Goal: Check status

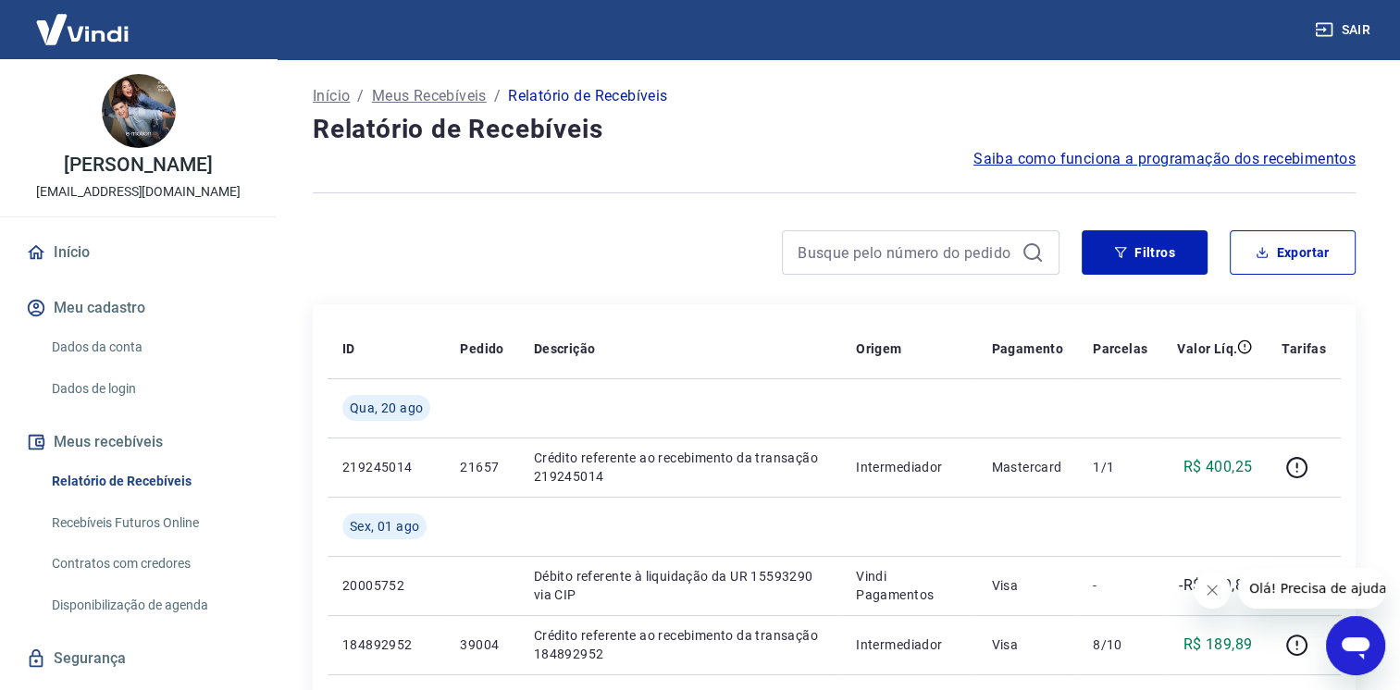
click at [1218, 600] on button "Fechar mensagem da empresa" at bounding box center [1211, 590] width 37 height 37
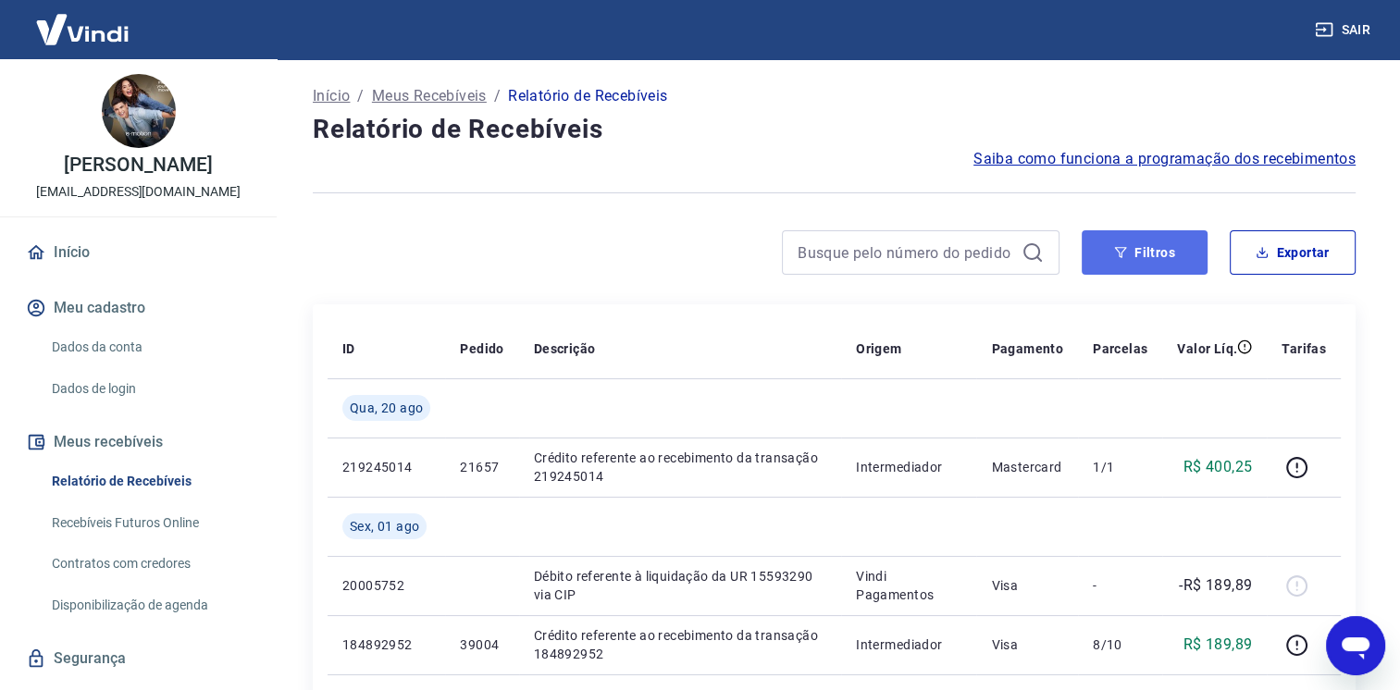
click at [1158, 257] on button "Filtros" at bounding box center [1145, 252] width 126 height 44
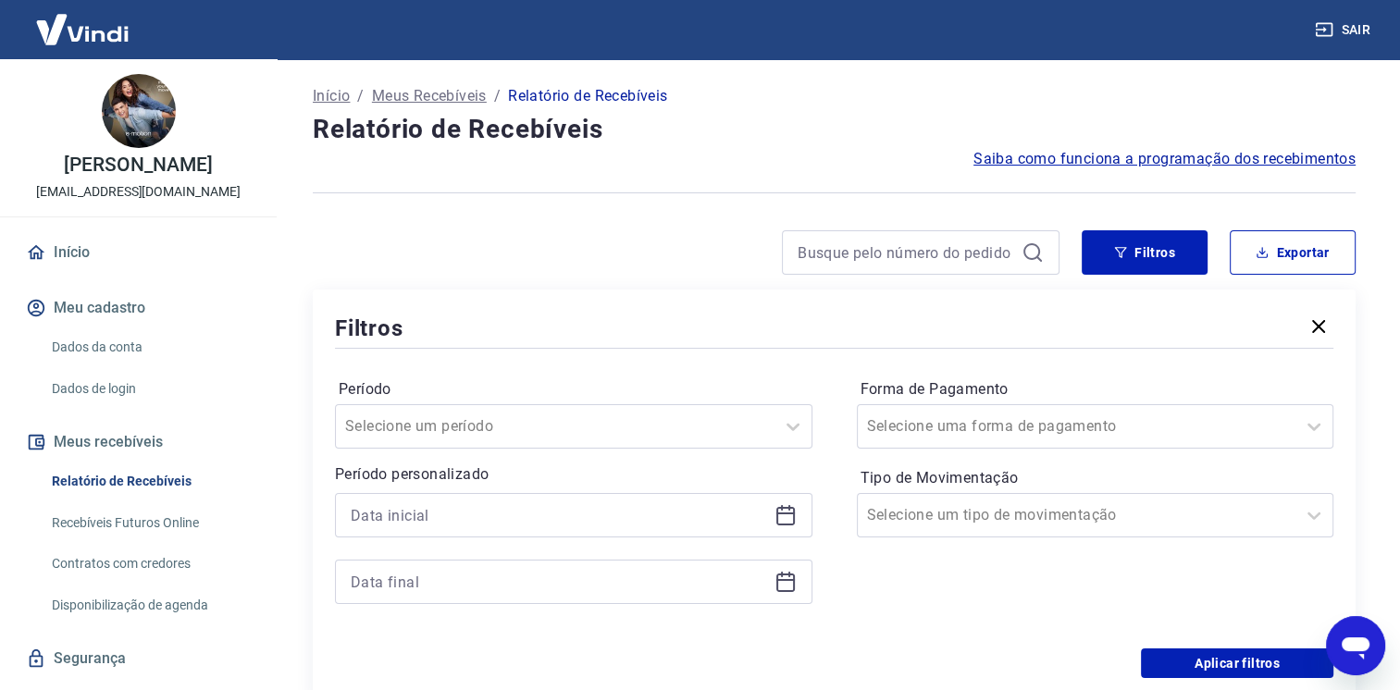
click at [791, 517] on icon at bounding box center [785, 515] width 22 height 22
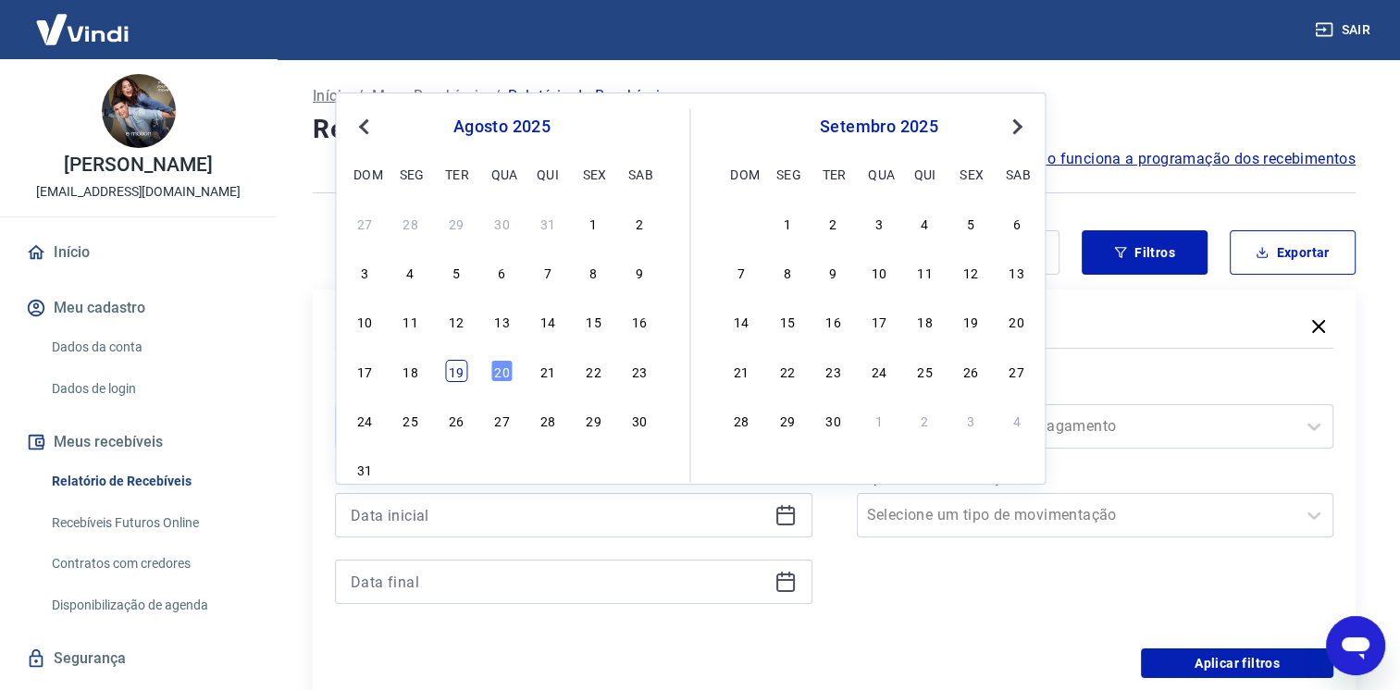
click at [451, 377] on div "19" at bounding box center [456, 371] width 22 height 22
type input "[DATE]"
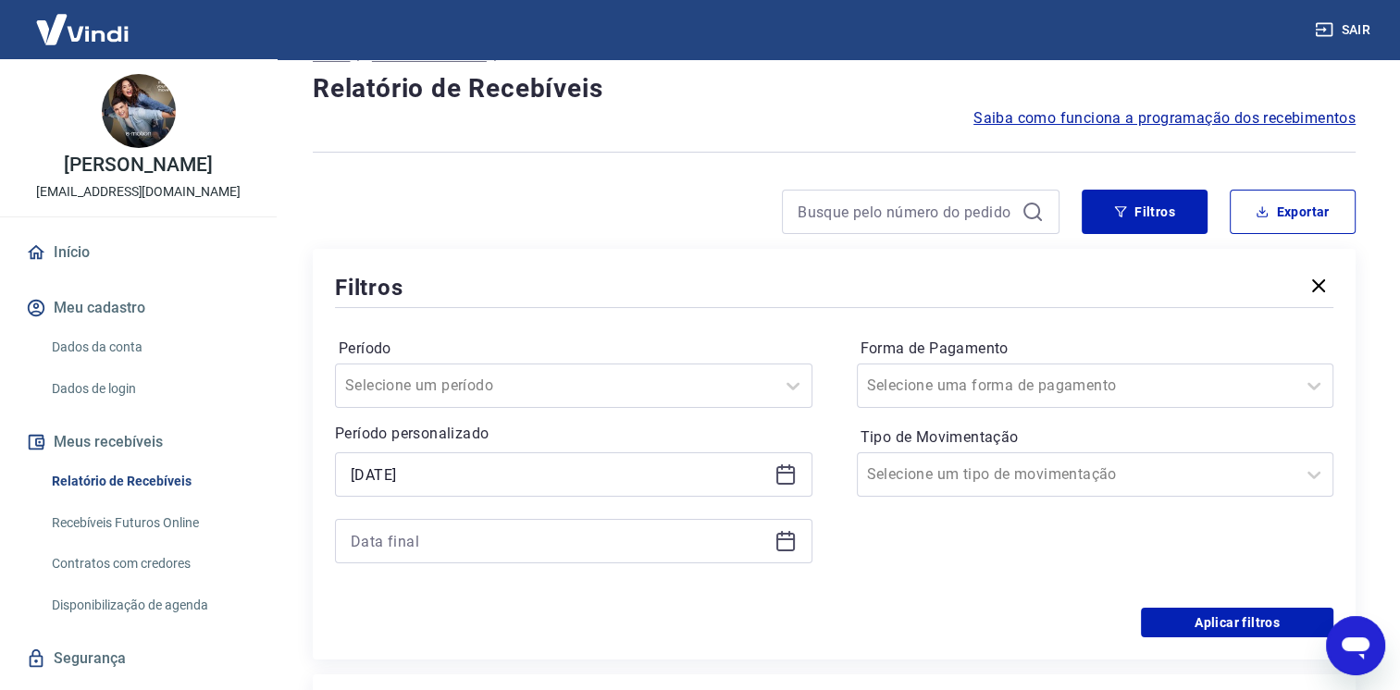
scroll to position [93, 0]
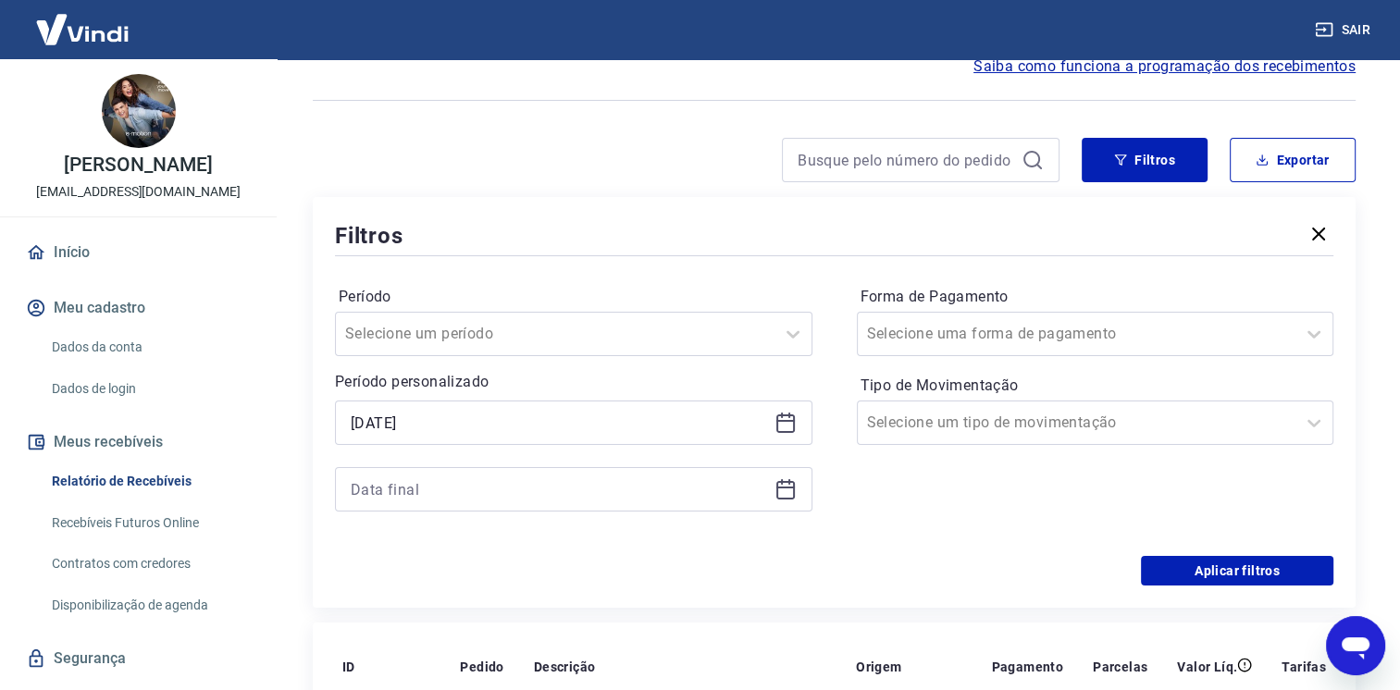
click at [791, 490] on icon at bounding box center [785, 489] width 22 height 22
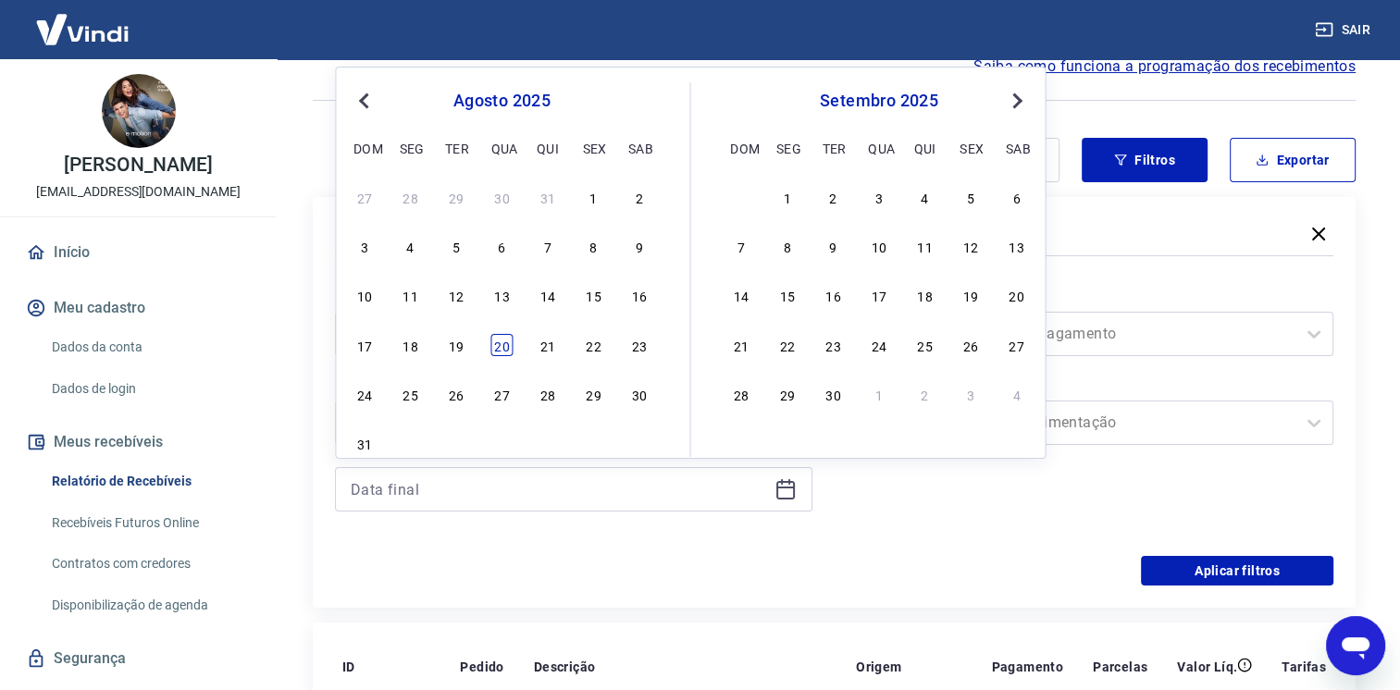
click at [500, 344] on div "20" at bounding box center [501, 345] width 22 height 22
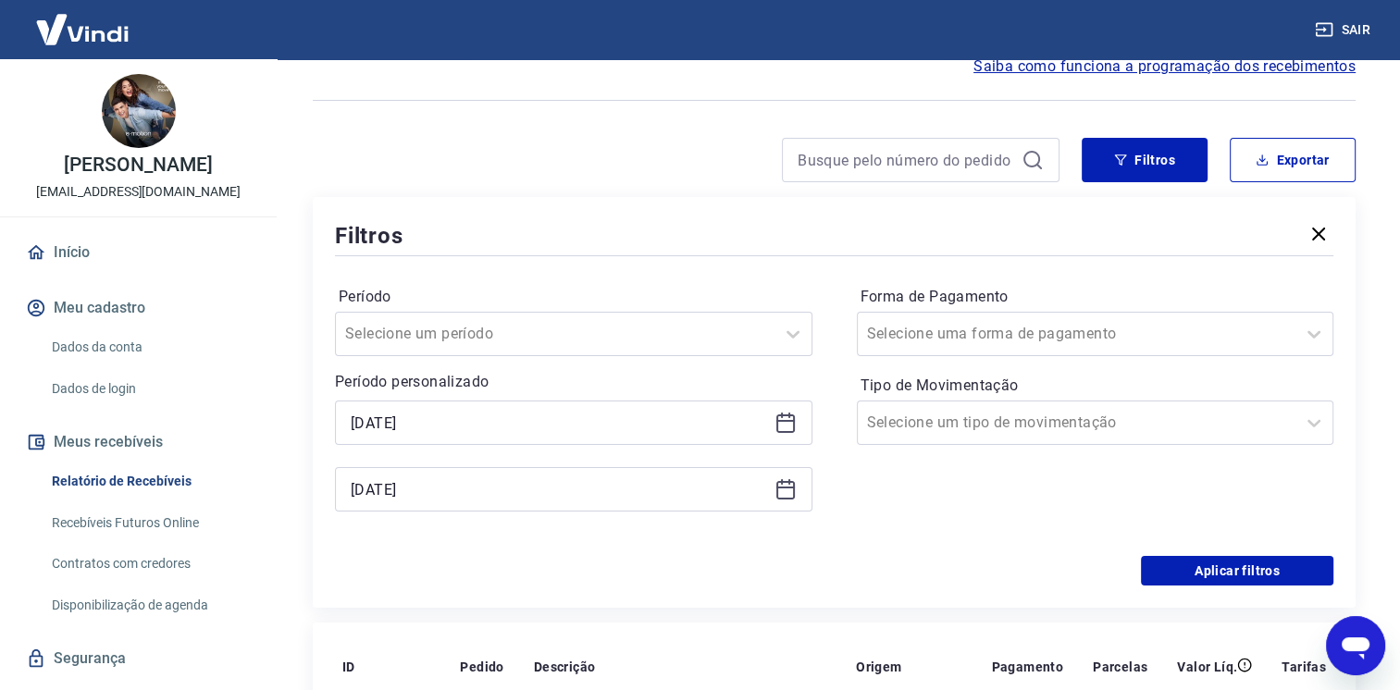
type input "[DATE]"
click at [1284, 567] on button "Aplicar filtros" at bounding box center [1237, 571] width 192 height 30
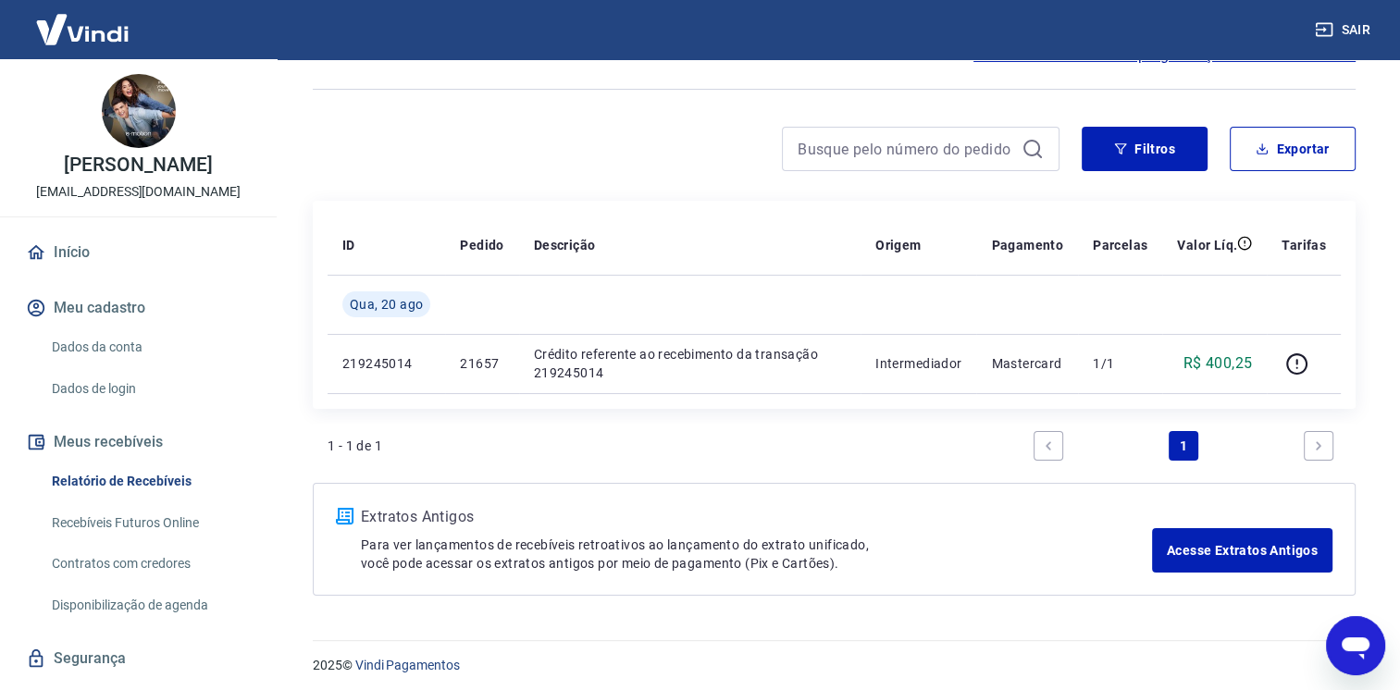
scroll to position [109, 0]
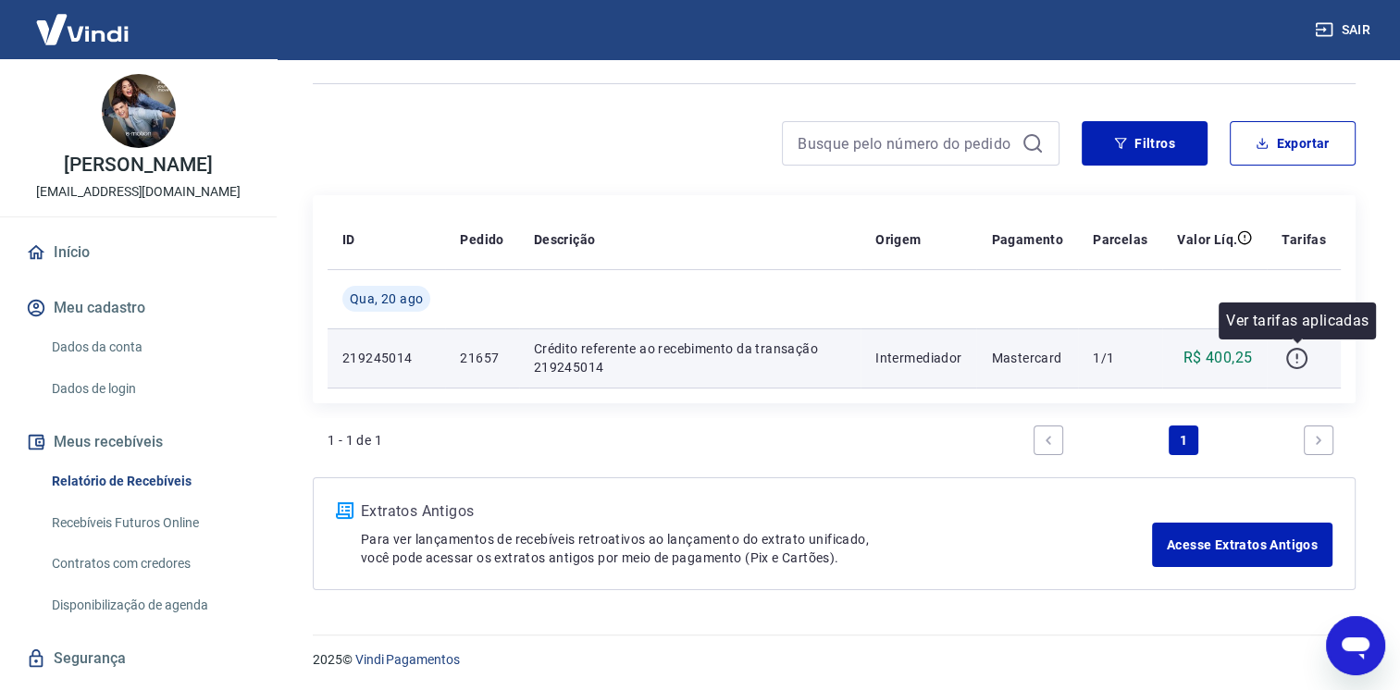
click at [1304, 358] on icon "button" at bounding box center [1296, 358] width 23 height 23
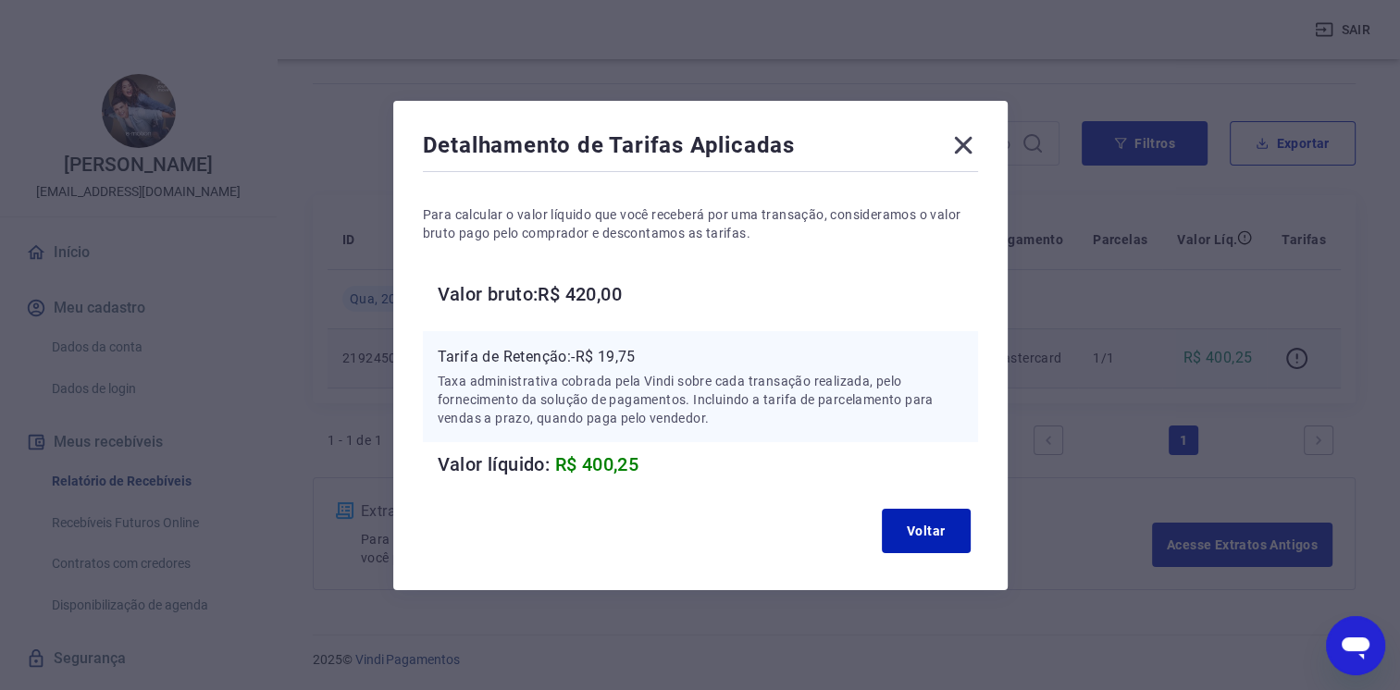
click at [960, 147] on icon at bounding box center [963, 145] width 30 height 30
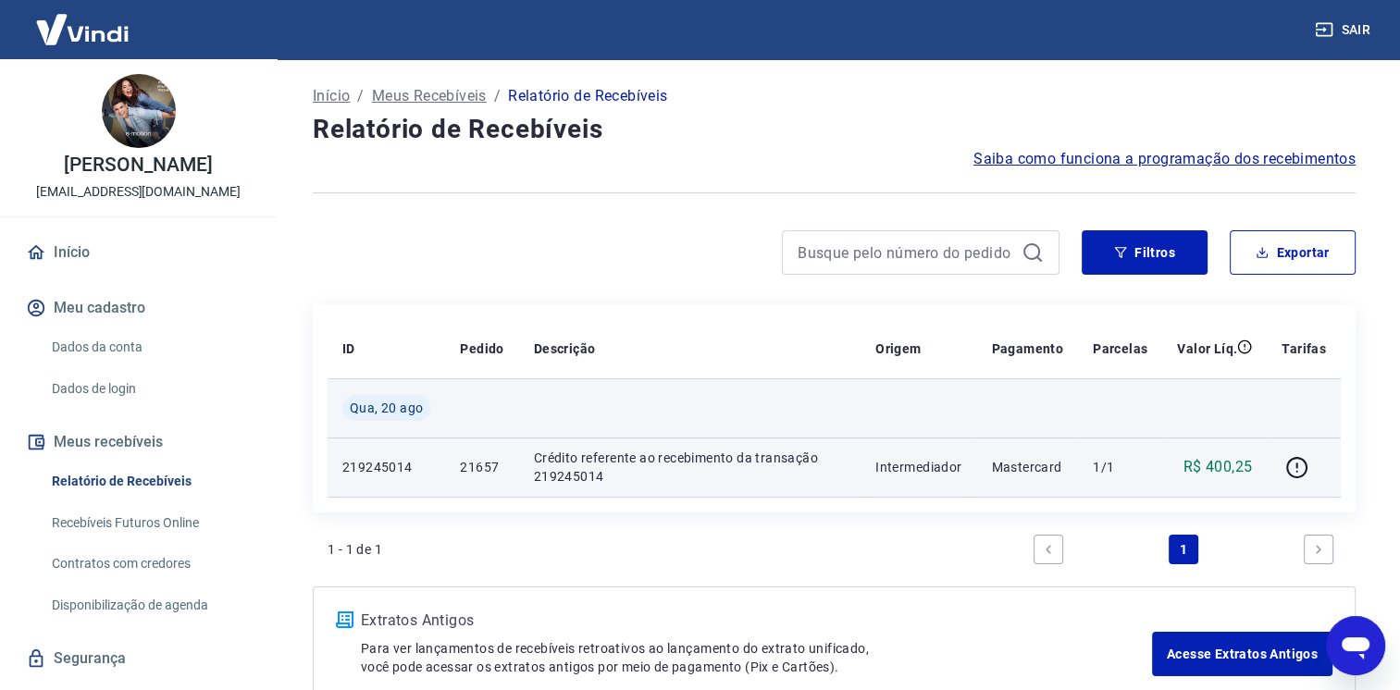
scroll to position [0, 0]
